Goal: Find contact information

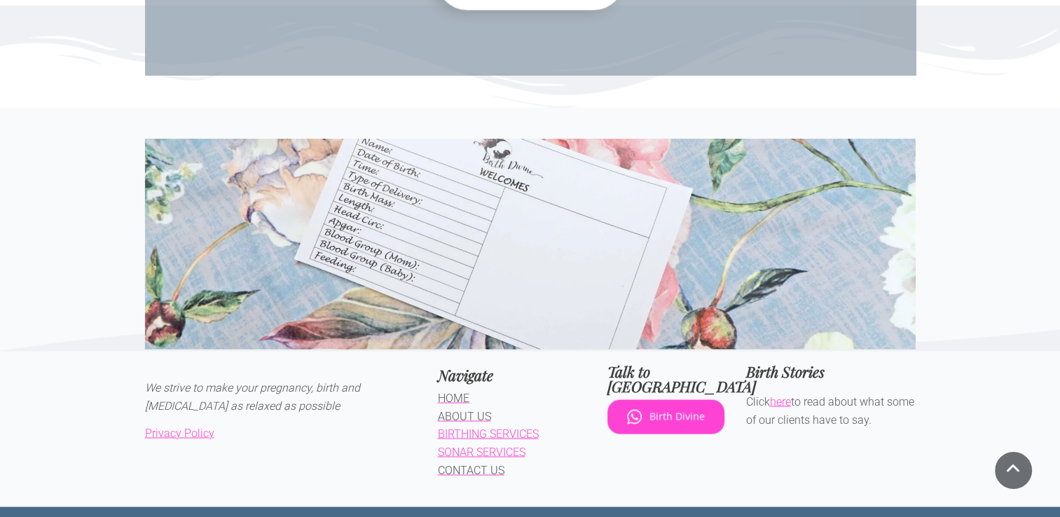
scroll to position [2415, 0]
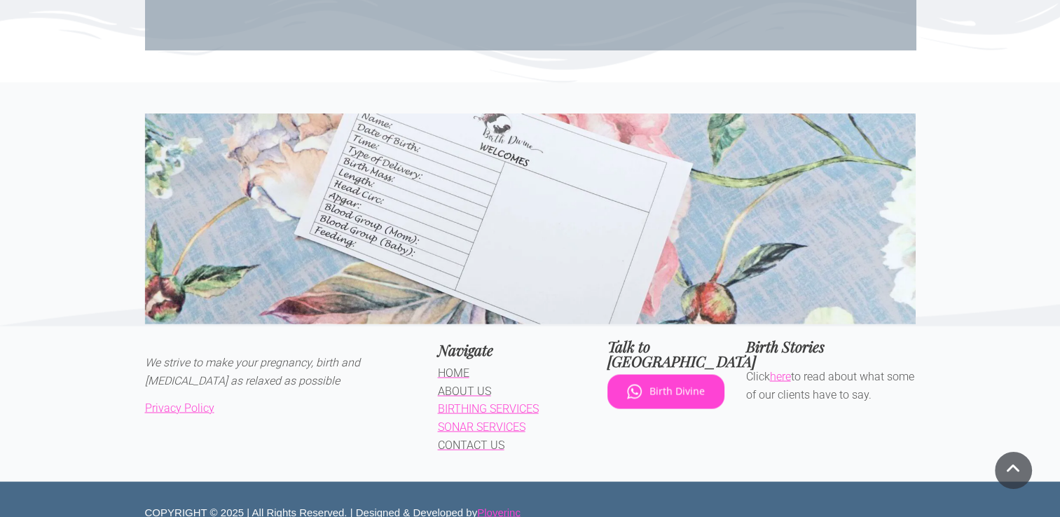
click at [492, 438] on span "CONTACT US" at bounding box center [471, 444] width 67 height 13
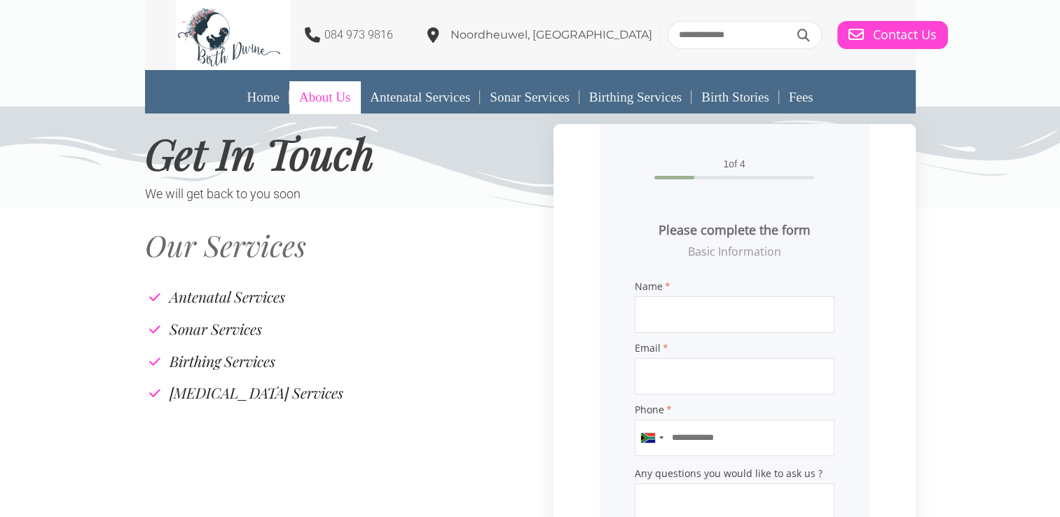
click at [322, 104] on link "About Us" at bounding box center [324, 97] width 71 height 32
